Goal: Communication & Community: Answer question/provide support

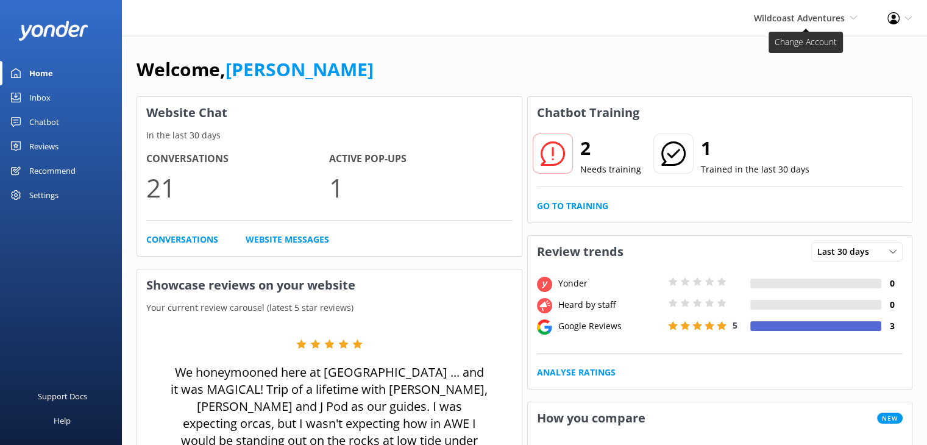
click at [795, 20] on span "Wildcoast Adventures" at bounding box center [799, 18] width 91 height 12
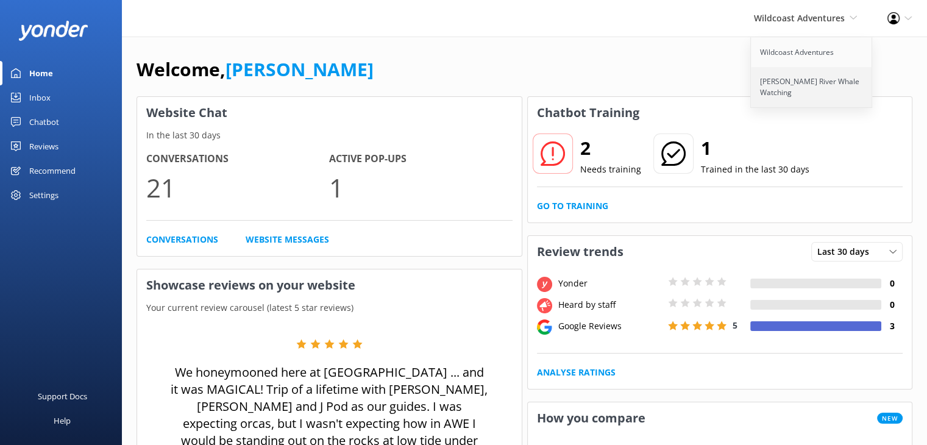
click at [782, 88] on link "[PERSON_NAME] River Whale Watching" at bounding box center [812, 87] width 122 height 40
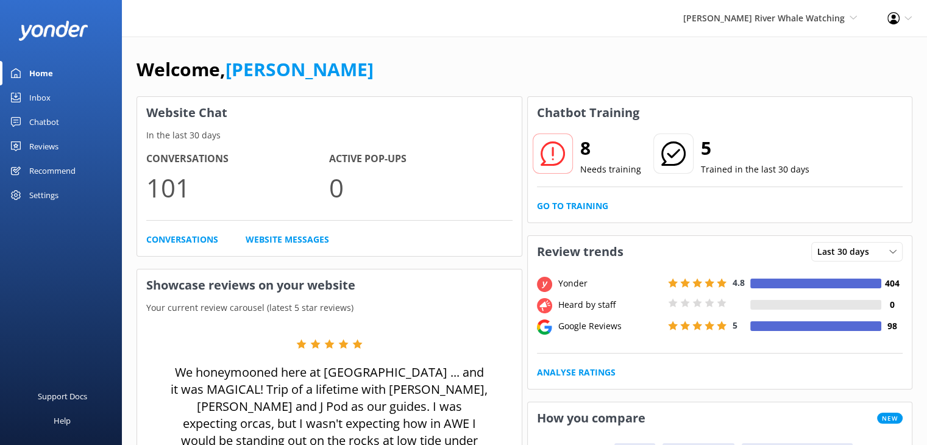
click at [47, 146] on div "Reviews" at bounding box center [43, 146] width 29 height 24
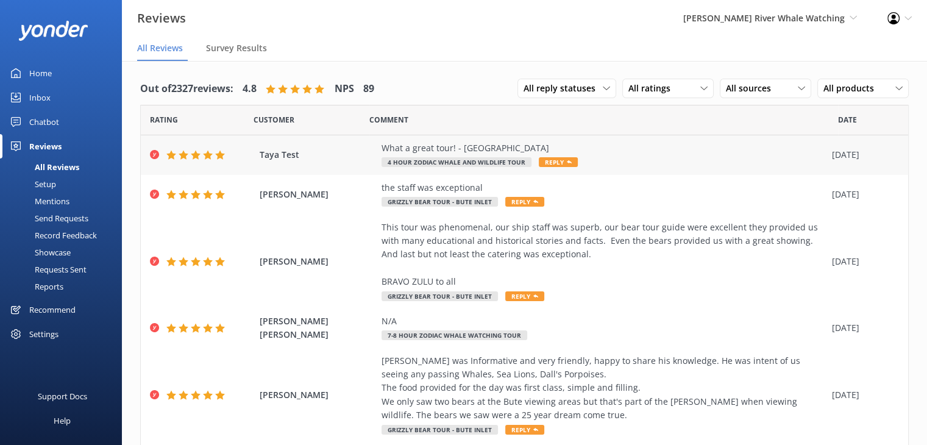
click at [453, 152] on div "What a great tour! - [GEOGRAPHIC_DATA]" at bounding box center [604, 147] width 444 height 13
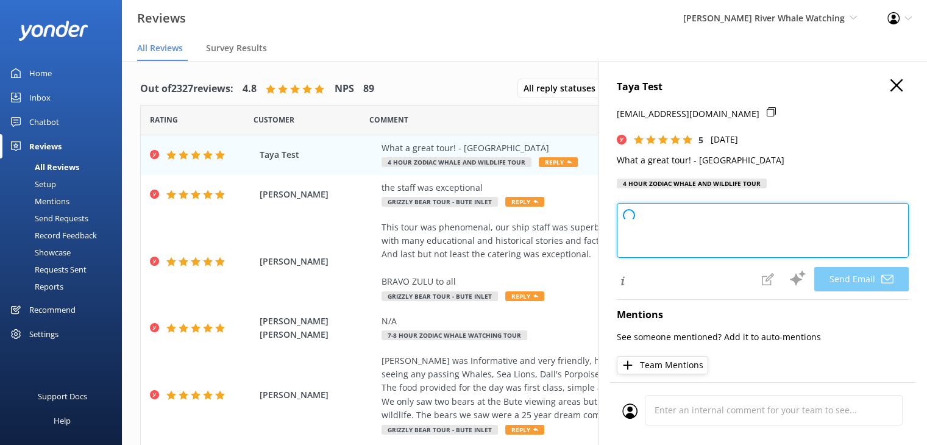
click at [680, 241] on textarea at bounding box center [763, 230] width 292 height 55
type textarea "Thank you so much for your kind words, Taya! We're thrilled you enjoyed the tou…"
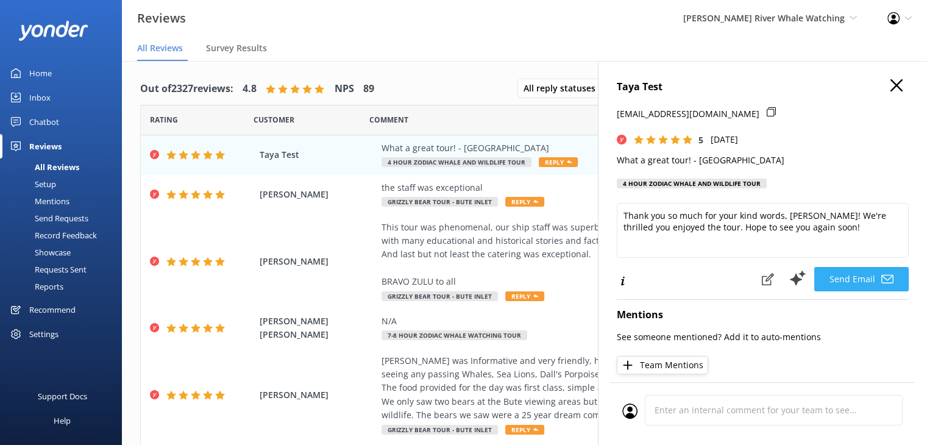
click at [849, 278] on button "Send Email" at bounding box center [861, 279] width 94 height 24
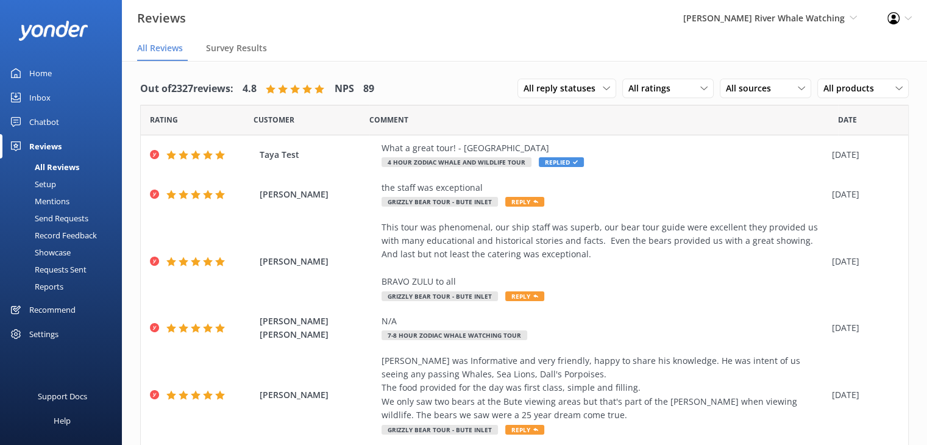
drag, startPoint x: 0, startPoint y: 0, endPoint x: 56, endPoint y: 96, distance: 110.9
click at [56, 96] on link "Inbox" at bounding box center [61, 97] width 122 height 24
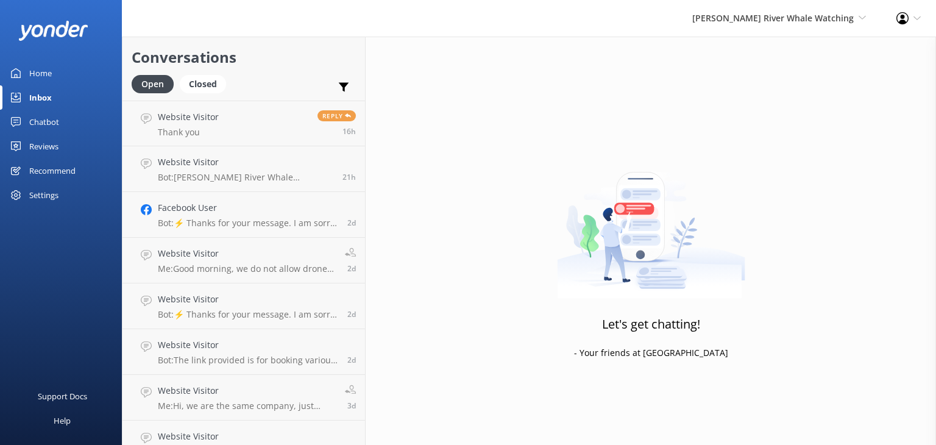
click at [39, 140] on div "Reviews" at bounding box center [43, 146] width 29 height 24
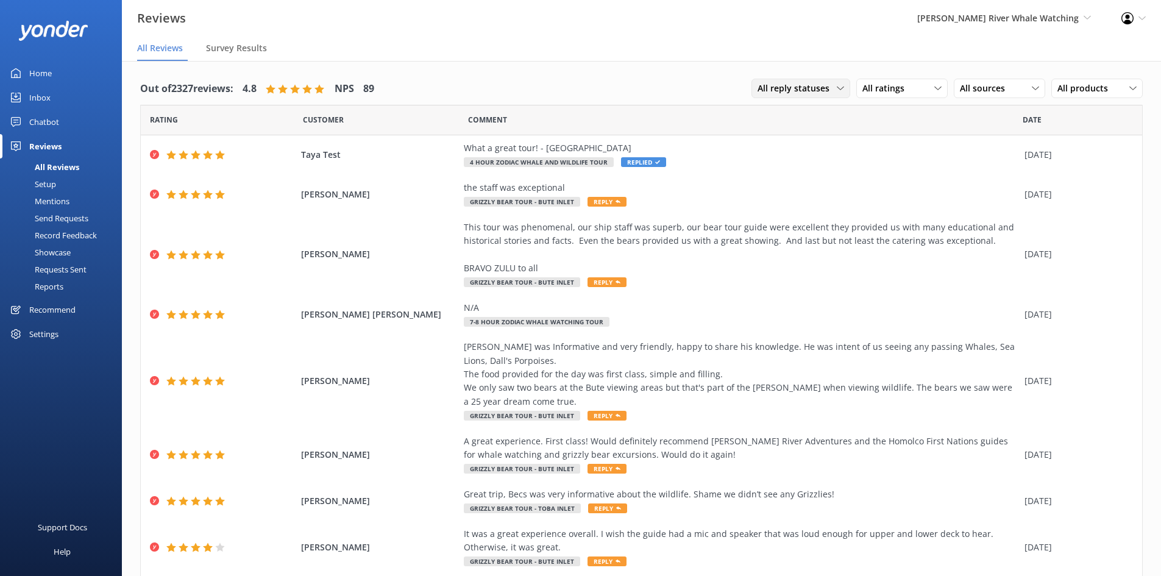
click at [795, 91] on span "All reply statuses" at bounding box center [797, 88] width 79 height 13
click at [914, 90] on div "All ratings" at bounding box center [902, 88] width 85 height 13
click at [893, 182] on div "Detractors" at bounding box center [902, 188] width 56 height 12
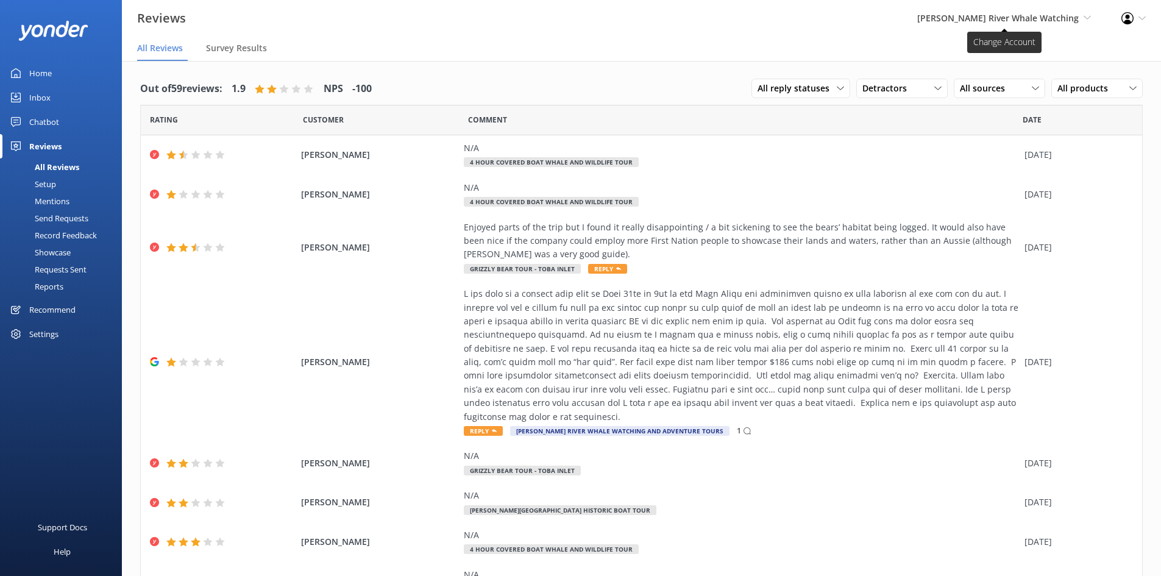
click at [927, 18] on span "[PERSON_NAME] River Whale Watching" at bounding box center [999, 18] width 162 height 12
click at [927, 59] on link "Wildcoast Adventures" at bounding box center [1046, 52] width 122 height 29
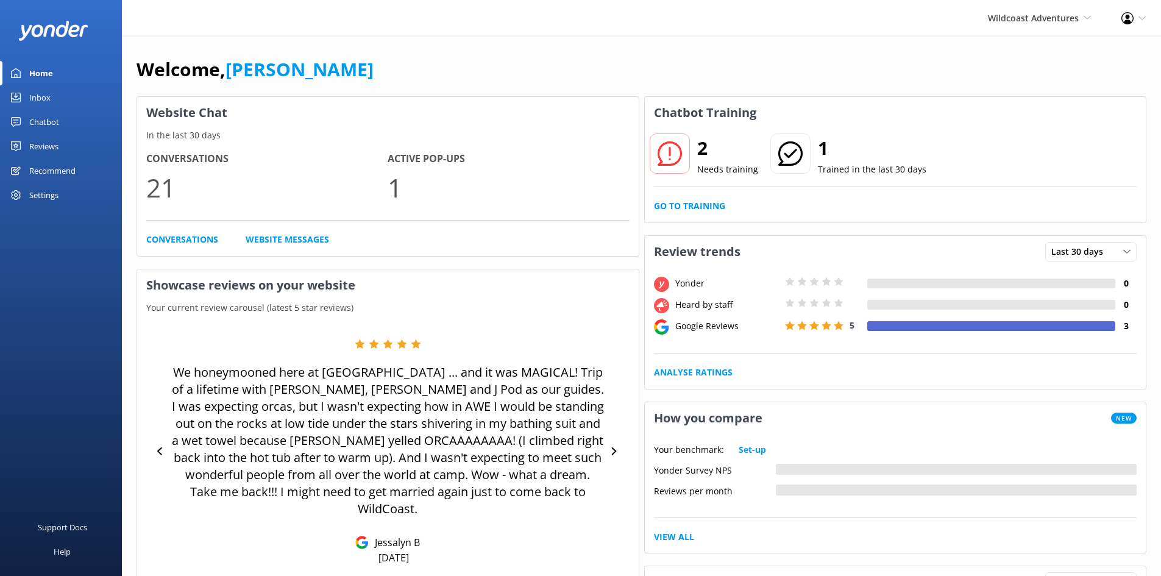
click at [30, 144] on div "Reviews" at bounding box center [43, 146] width 29 height 24
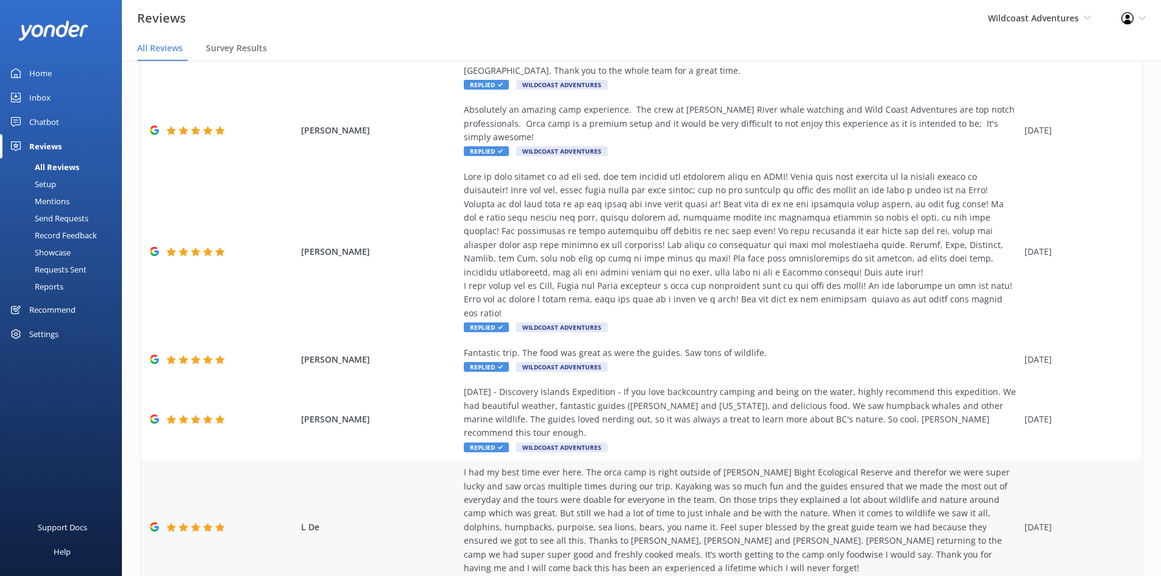
scroll to position [595, 0]
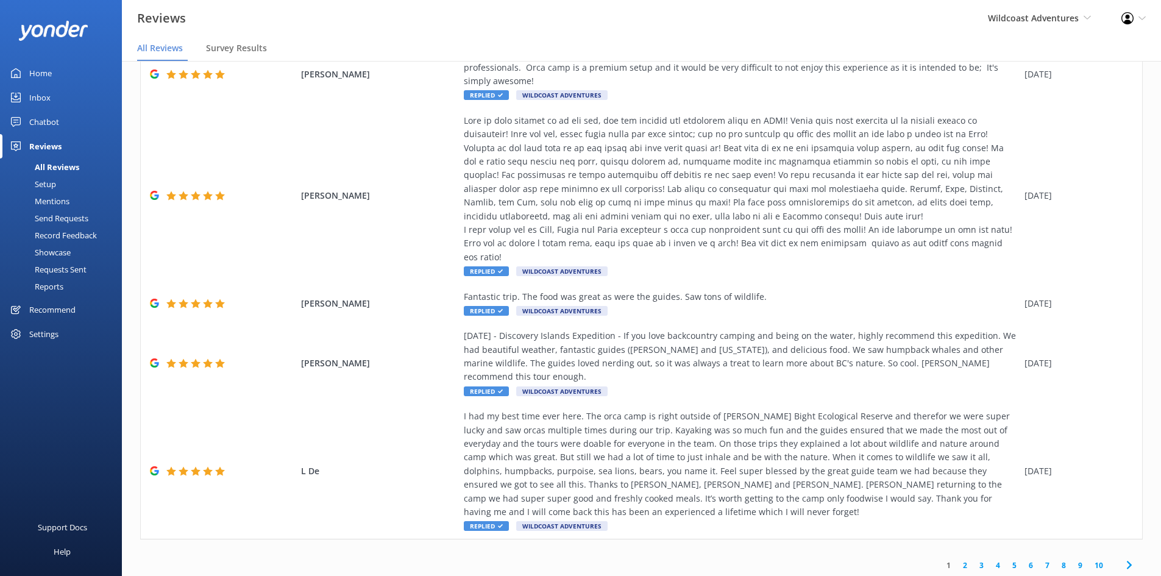
click at [927, 444] on link "2" at bounding box center [965, 566] width 16 height 12
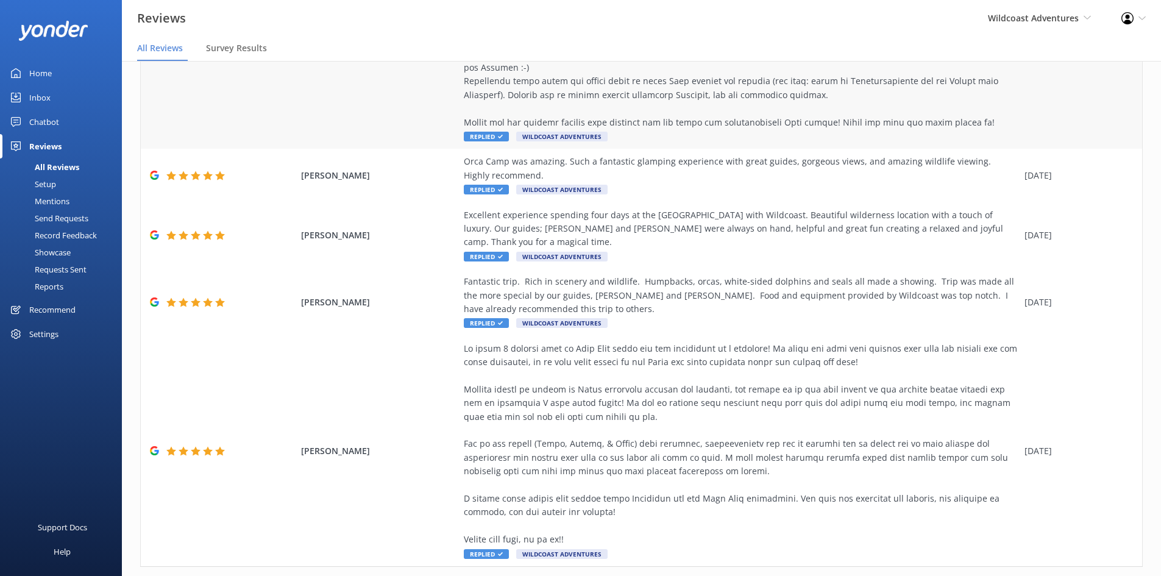
scroll to position [936, 0]
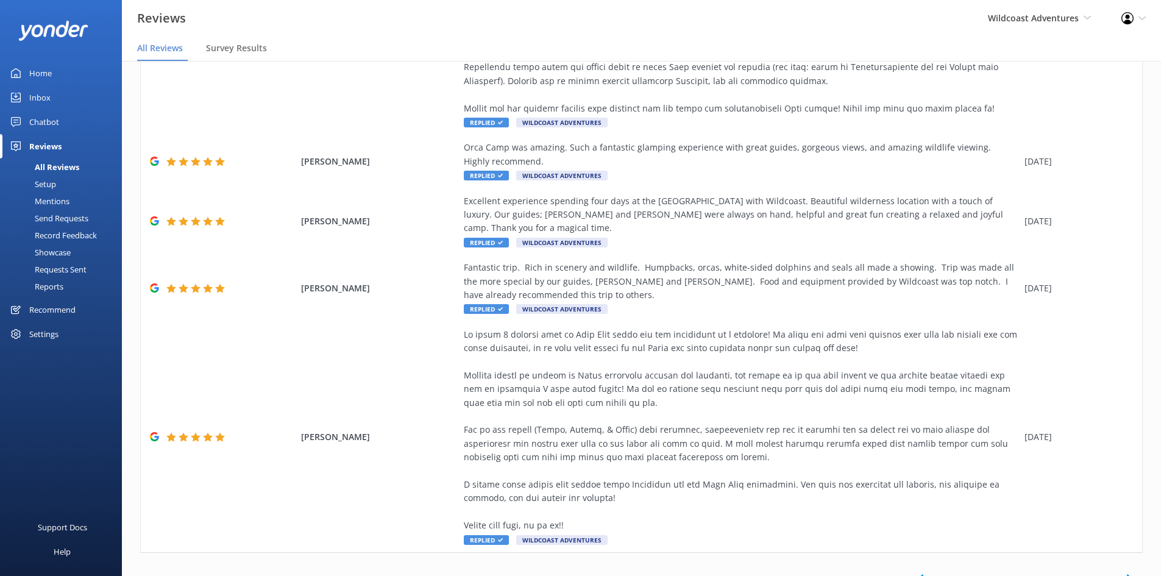
click at [927, 444] on link "3" at bounding box center [982, 579] width 16 height 12
